Goal: Task Accomplishment & Management: Manage account settings

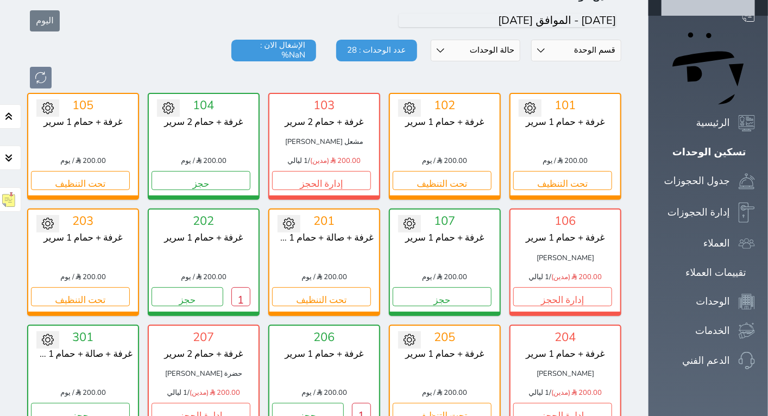
scroll to position [60, 0]
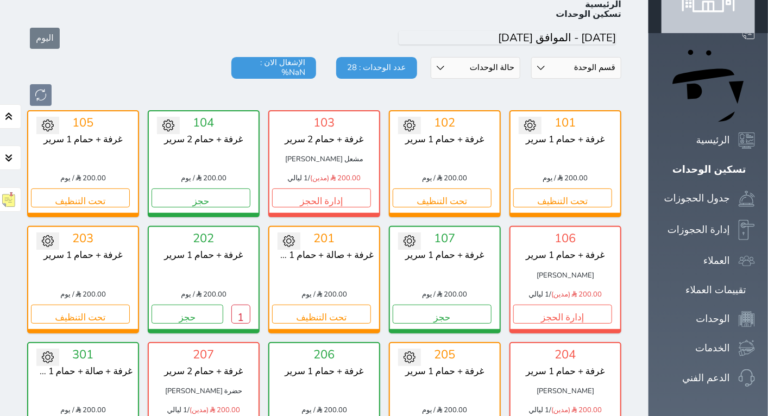
click at [180, 84] on div at bounding box center [324, 95] width 605 height 22
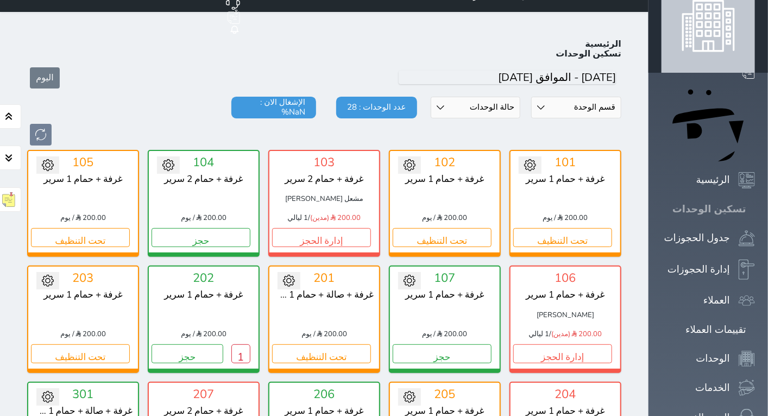
scroll to position [0, 0]
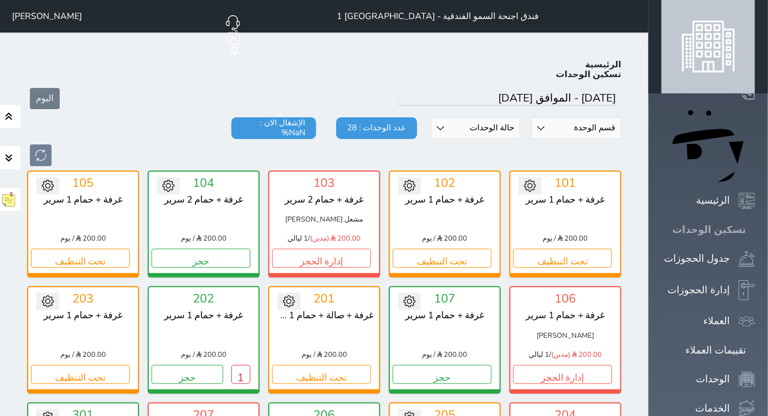
click at [755, 230] on icon at bounding box center [755, 230] width 0 height 0
click at [99, 80] on div "اليوم" at bounding box center [324, 98] width 594 height 37
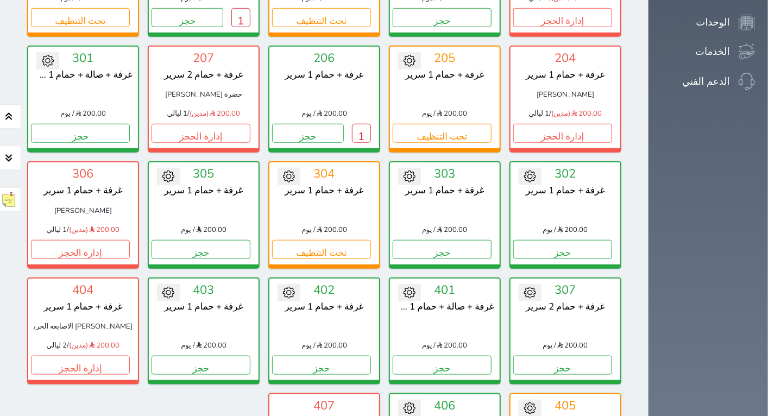
scroll to position [362, 0]
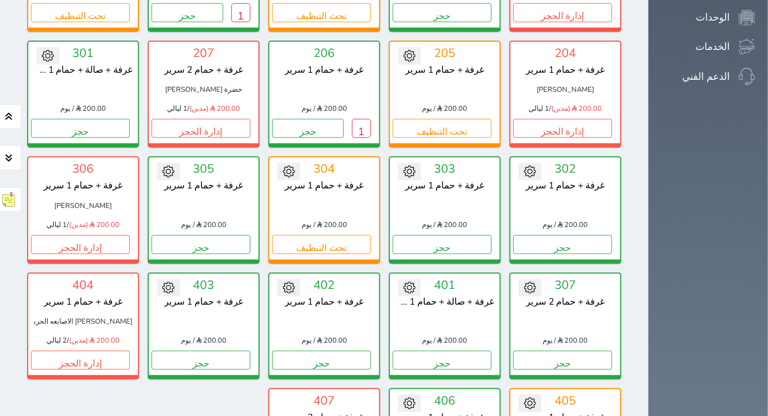
click at [524, 397] on icon at bounding box center [530, 403] width 12 height 12
click at [510, 397] on link "تحويل لمتاح" at bounding box center [565, 421] width 110 height 20
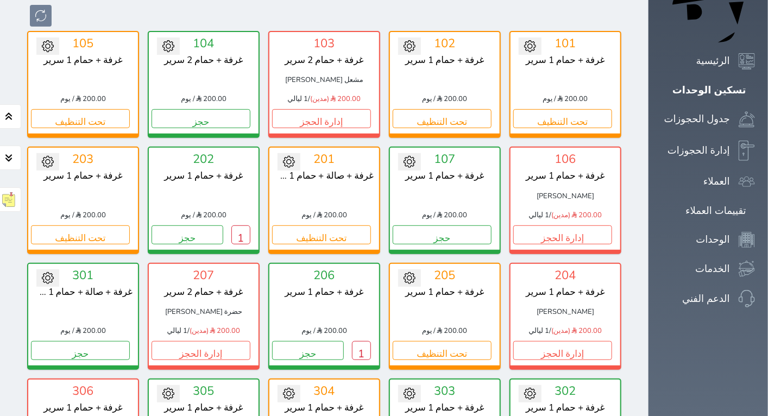
scroll to position [121, 0]
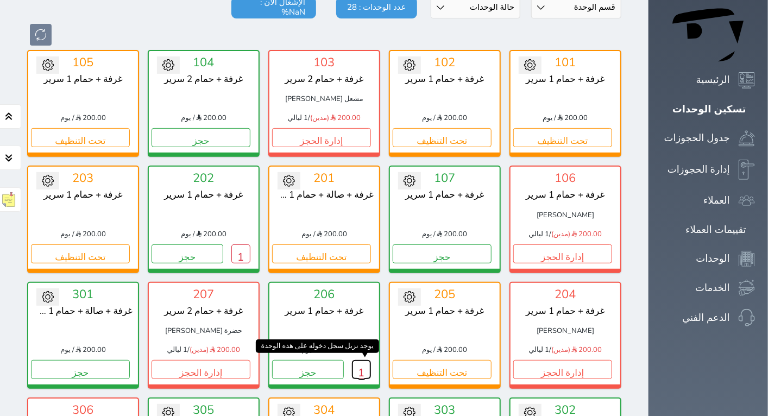
click at [371, 360] on button "1" at bounding box center [361, 369] width 19 height 19
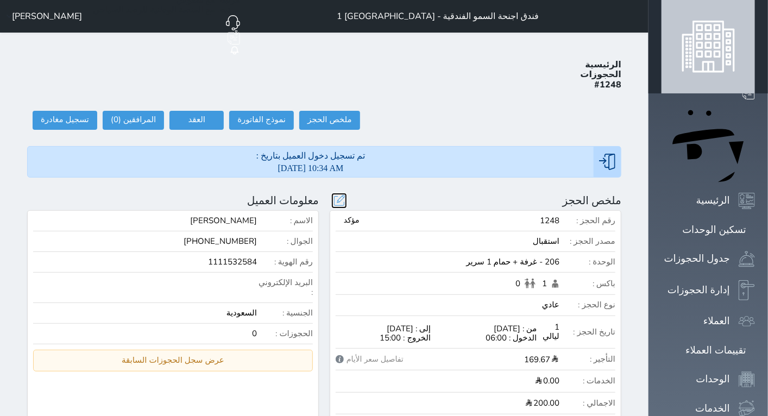
click at [346, 194] on button at bounding box center [339, 201] width 14 height 14
select select "96551"
select select
type input "200.00"
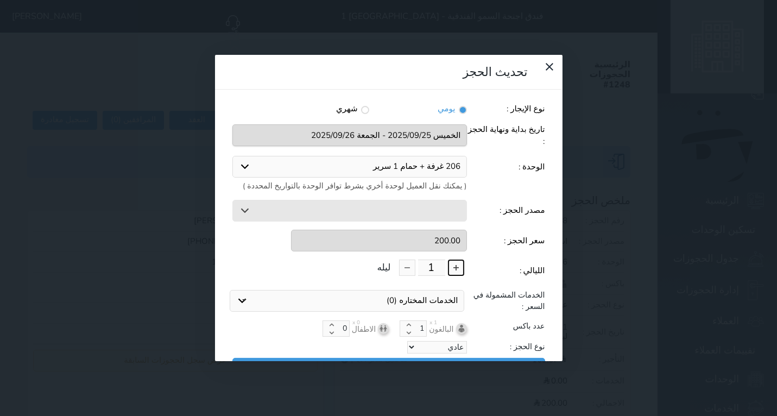
click at [460, 259] on button at bounding box center [456, 267] width 16 height 16
type input "2"
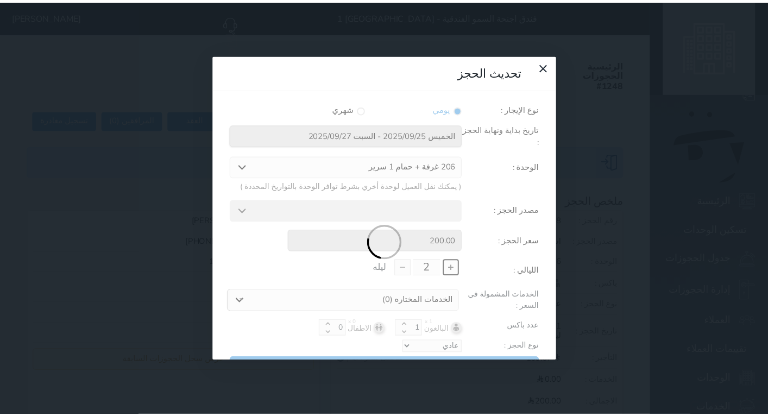
scroll to position [24, 0]
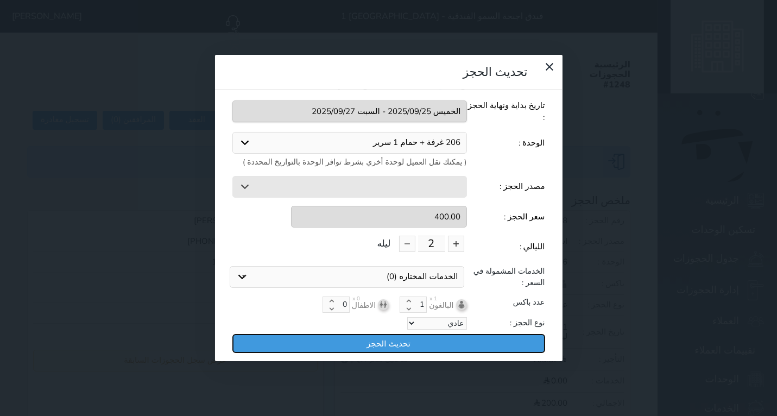
click at [524, 334] on button "تحديث الحجز" at bounding box center [388, 343] width 313 height 19
type input "400"
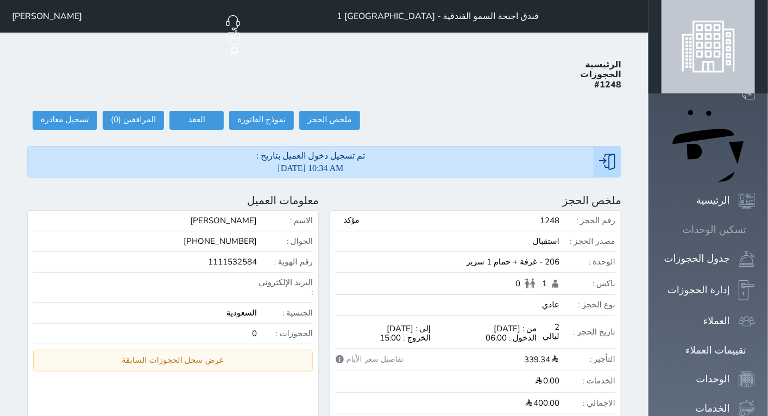
click at [723, 222] on div "تسكين الوحدات" at bounding box center [714, 230] width 64 height 16
